Goal: Transaction & Acquisition: Purchase product/service

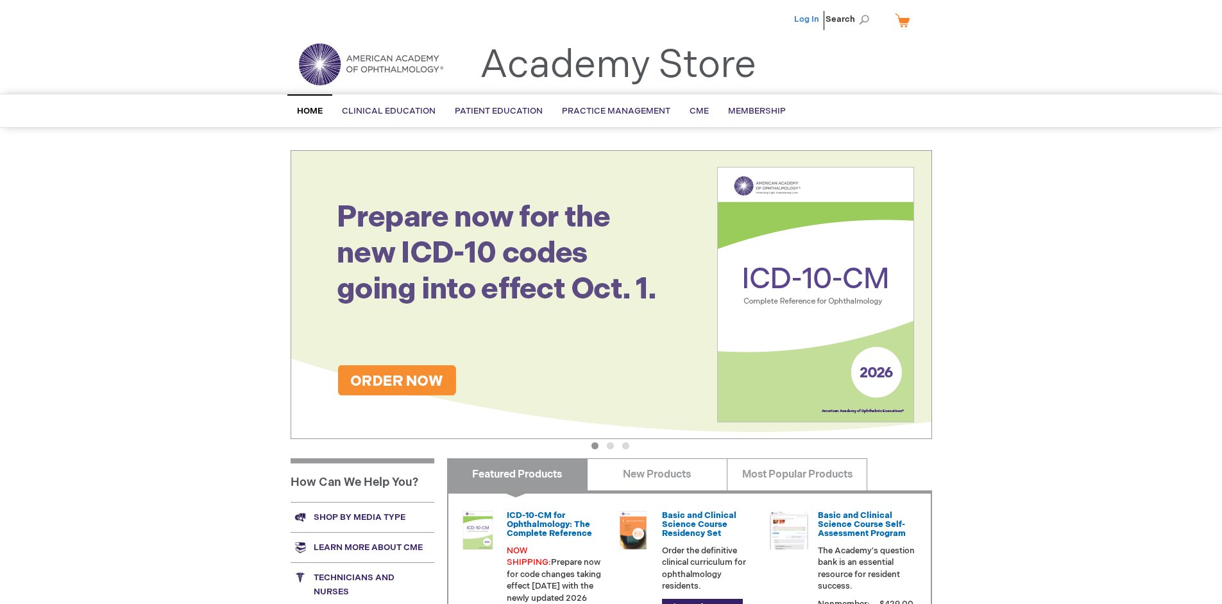
click at [808, 19] on link "Log In" at bounding box center [806, 19] width 25 height 10
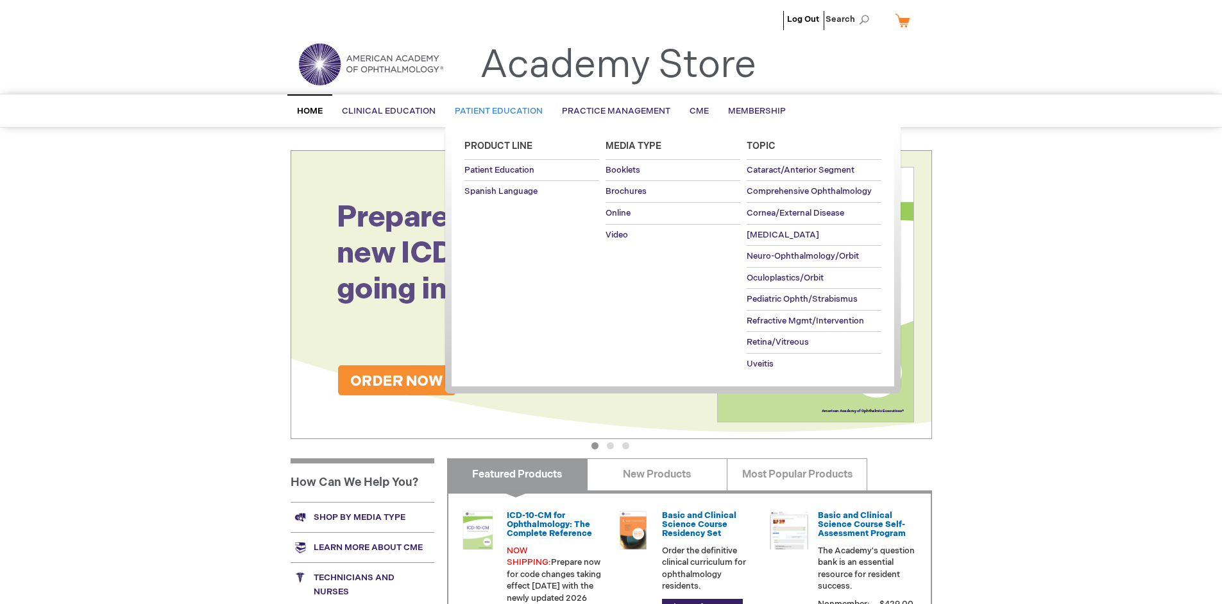
click at [495, 111] on span "Patient Education" at bounding box center [499, 111] width 88 height 10
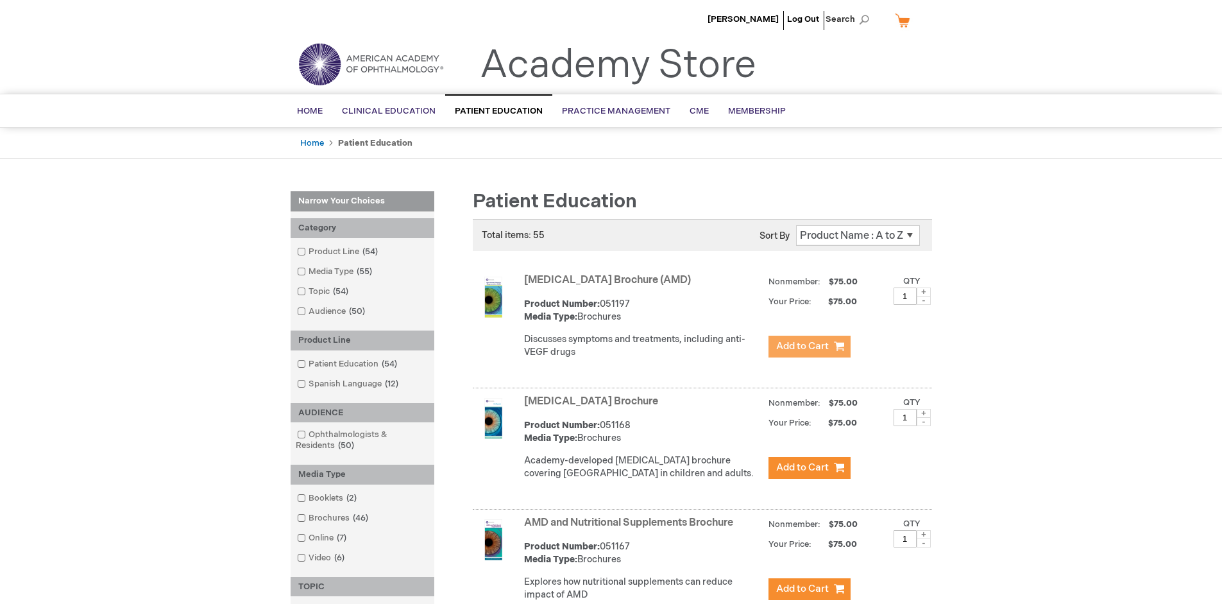
click at [809, 346] on span "Add to Cart" at bounding box center [802, 346] width 53 height 12
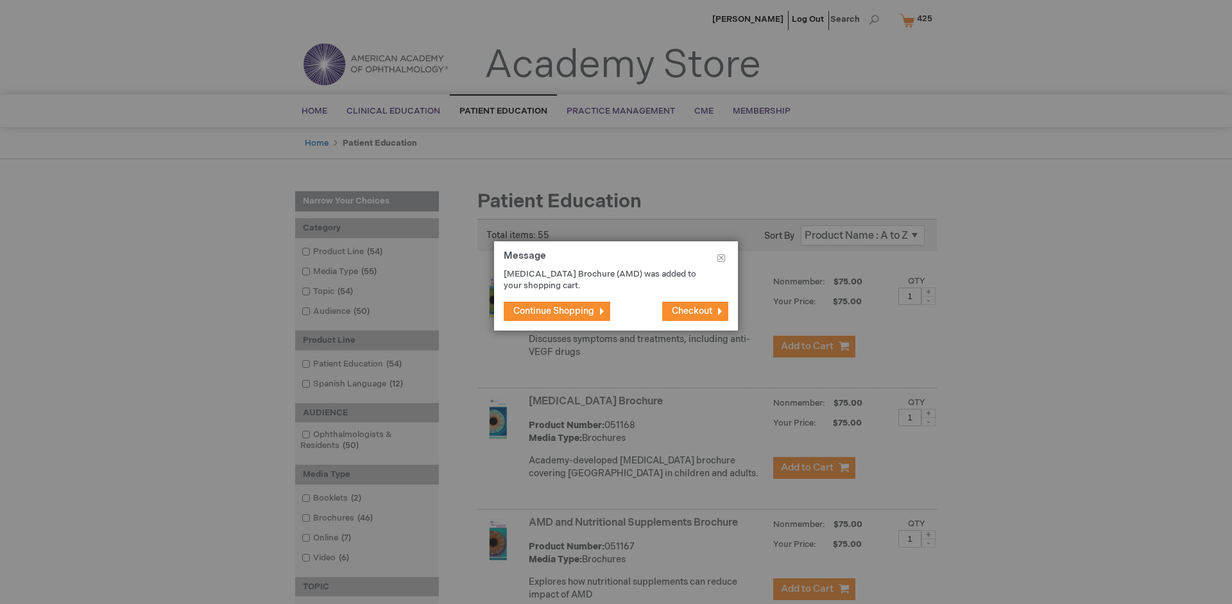
click at [554, 311] on span "Continue Shopping" at bounding box center [553, 310] width 81 height 11
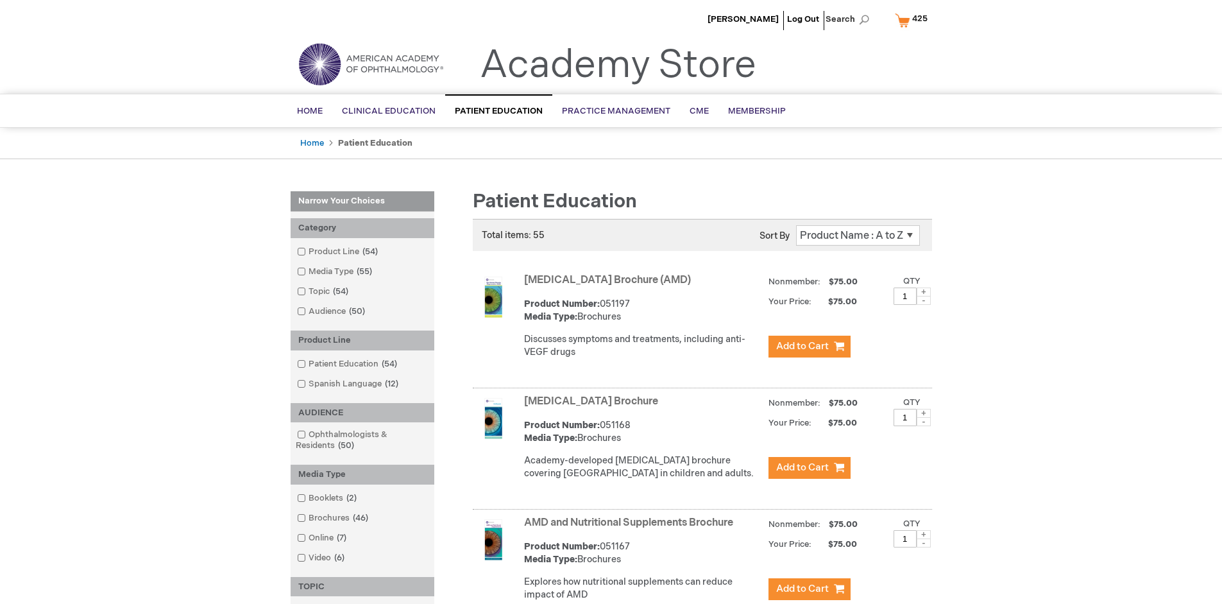
click at [631, 529] on link "AMD and Nutritional Supplements Brochure" at bounding box center [628, 522] width 209 height 12
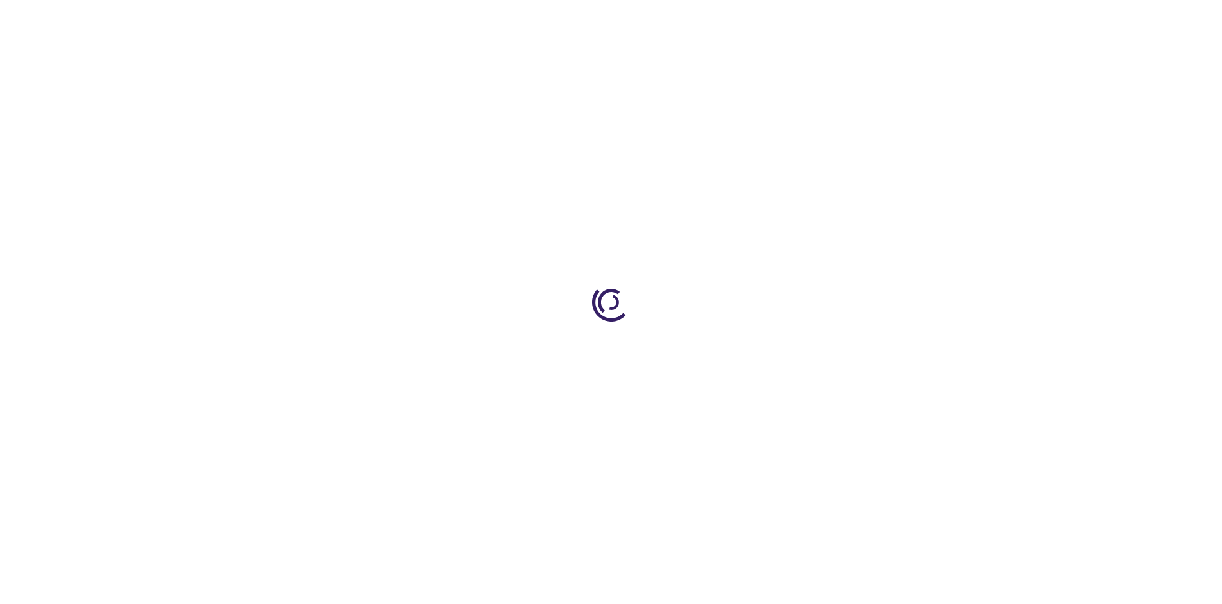
type input "1"
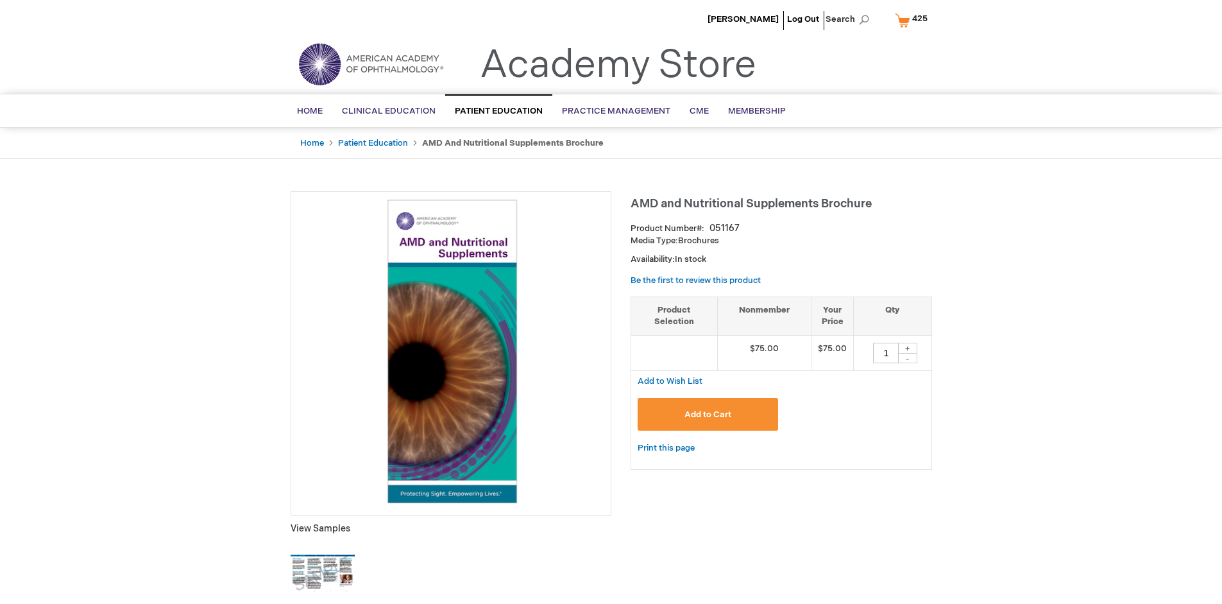
click at [708, 414] on span "Add to Cart" at bounding box center [708, 414] width 47 height 10
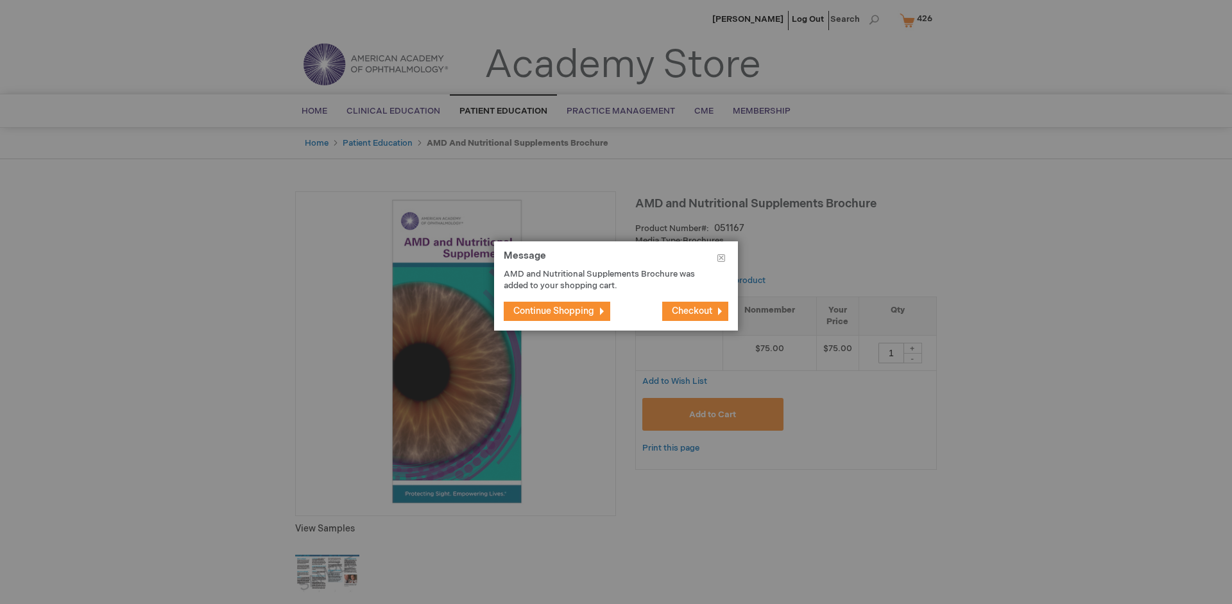
click at [554, 311] on span "Continue Shopping" at bounding box center [553, 310] width 81 height 11
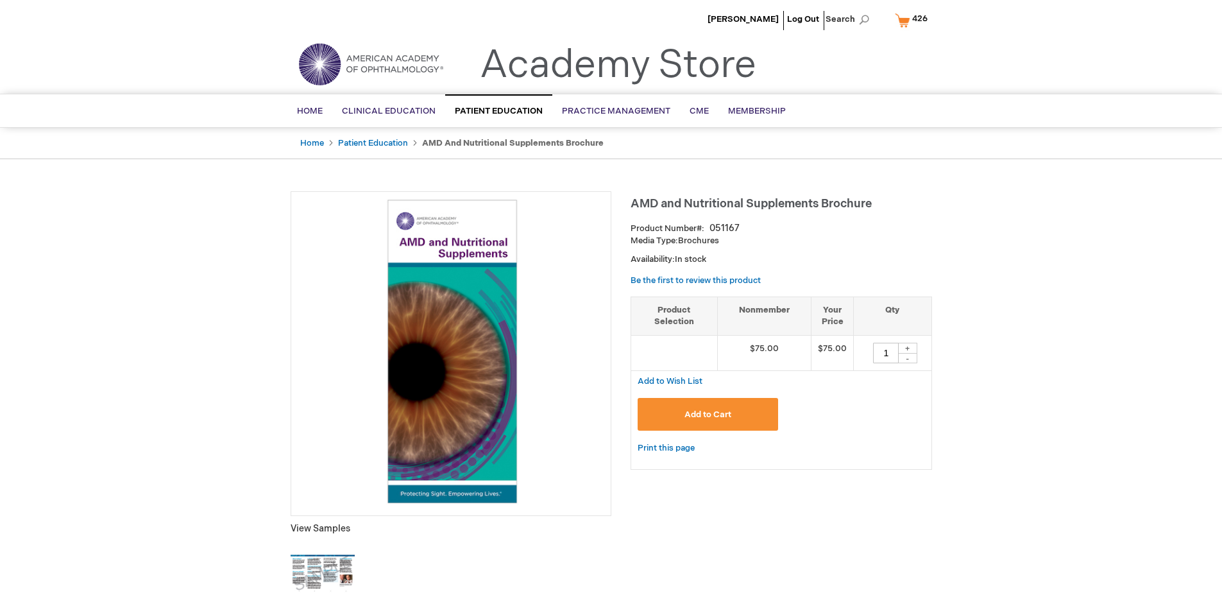
click at [914, 20] on span "426" at bounding box center [919, 18] width 15 height 10
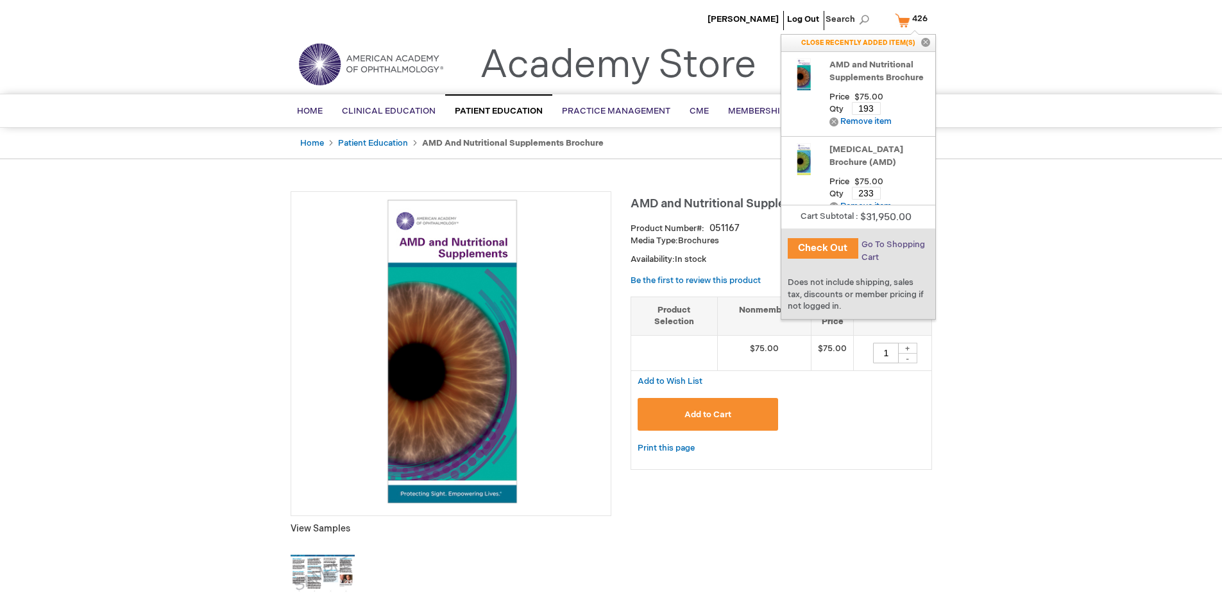
click at [892, 244] on span "Go To Shopping Cart" at bounding box center [894, 250] width 64 height 23
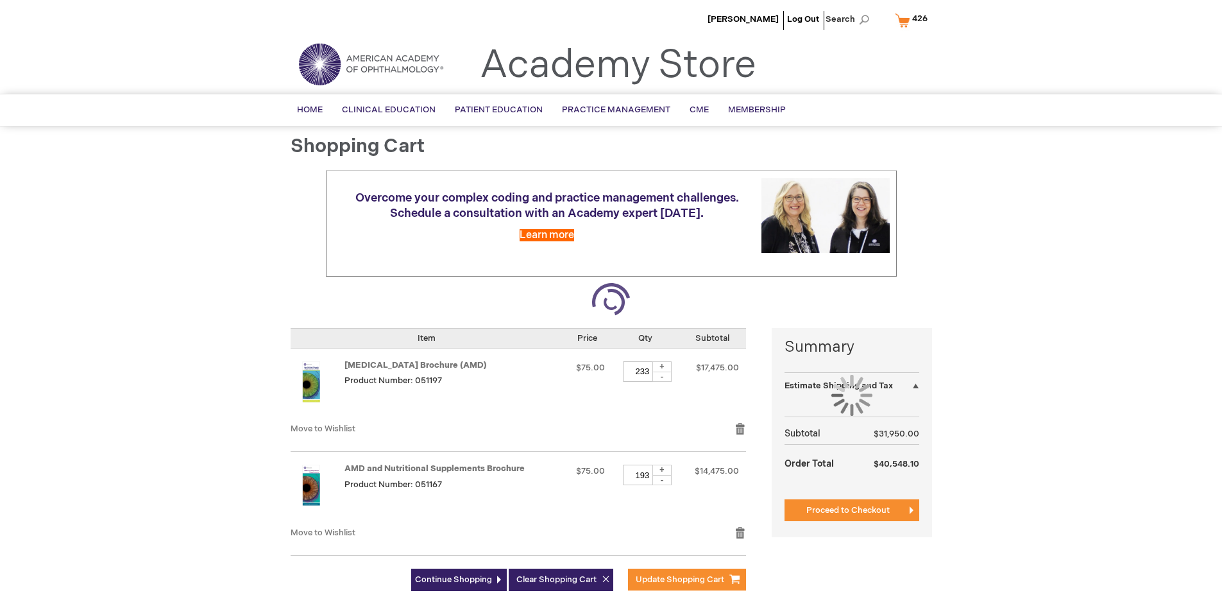
select select "US"
select select "41"
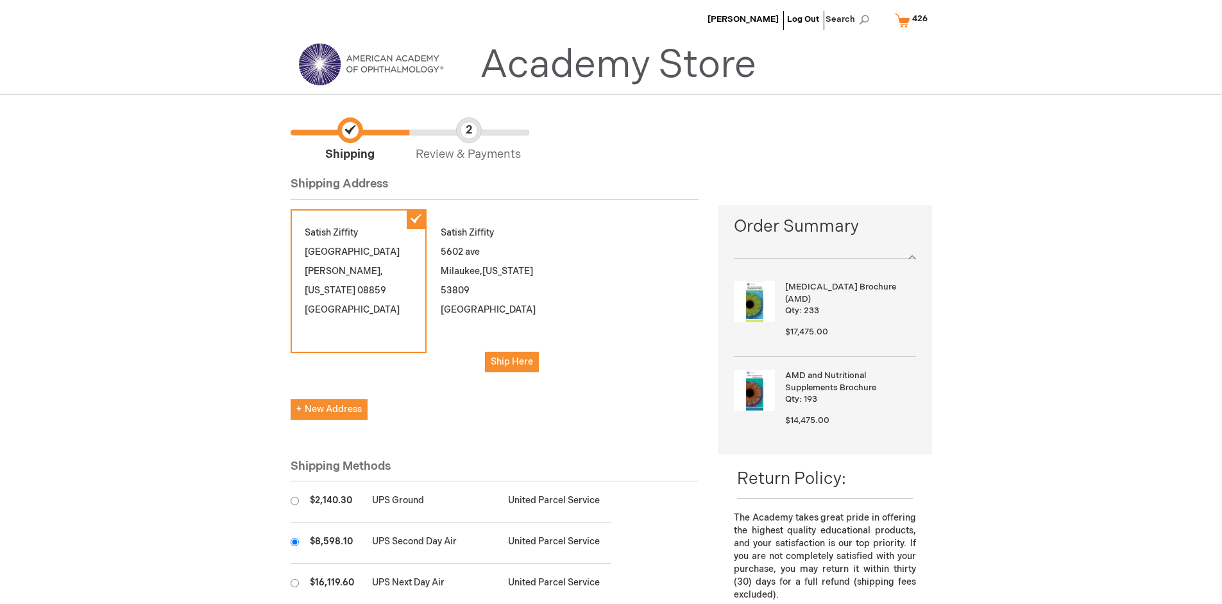
click at [294, 541] on input "radio" at bounding box center [295, 542] width 8 height 8
